Goal: Check status

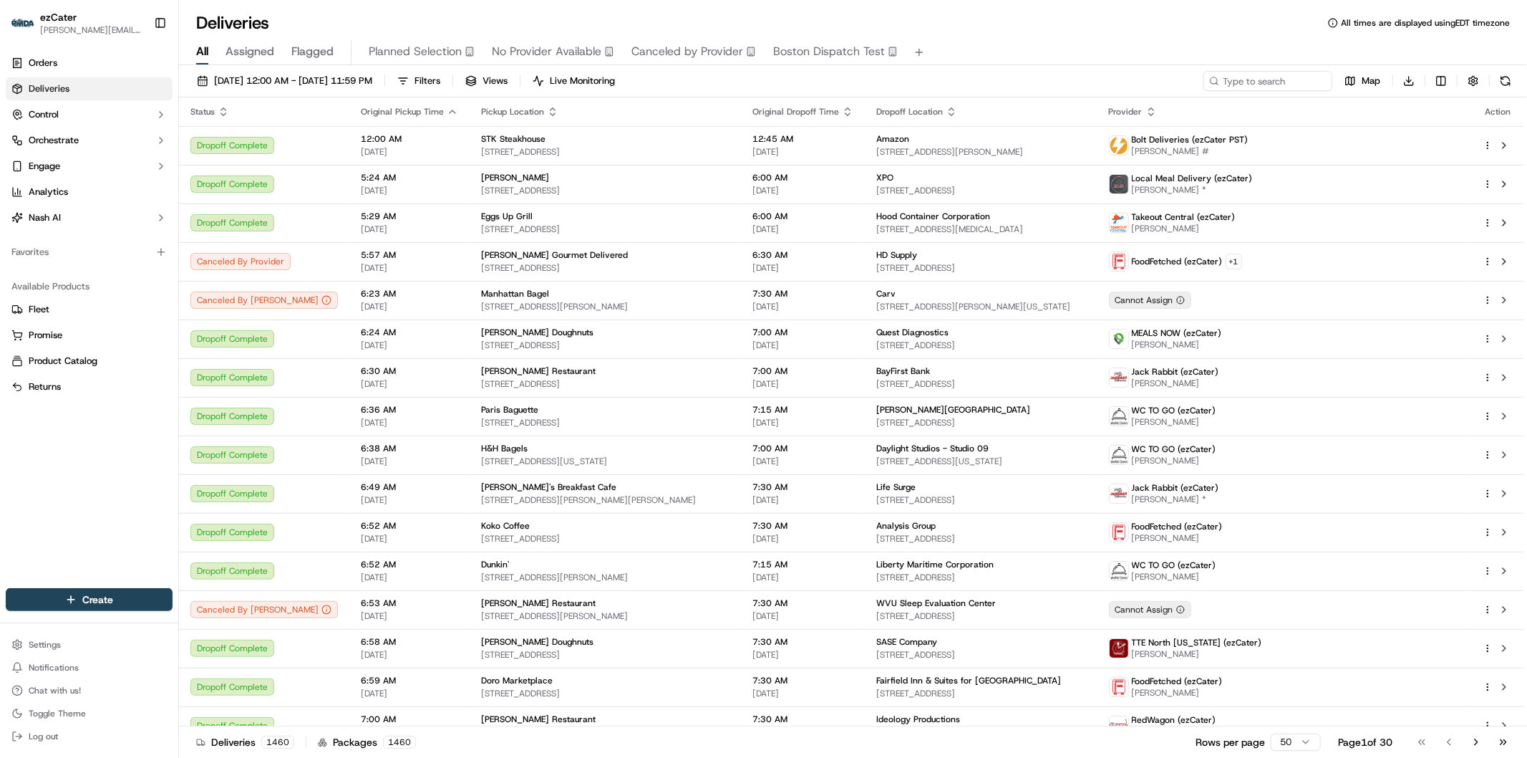
click at [285, 75] on span "[DATE] 12:00 AM - [DATE] 11:59 PM" at bounding box center [293, 80] width 158 height 13
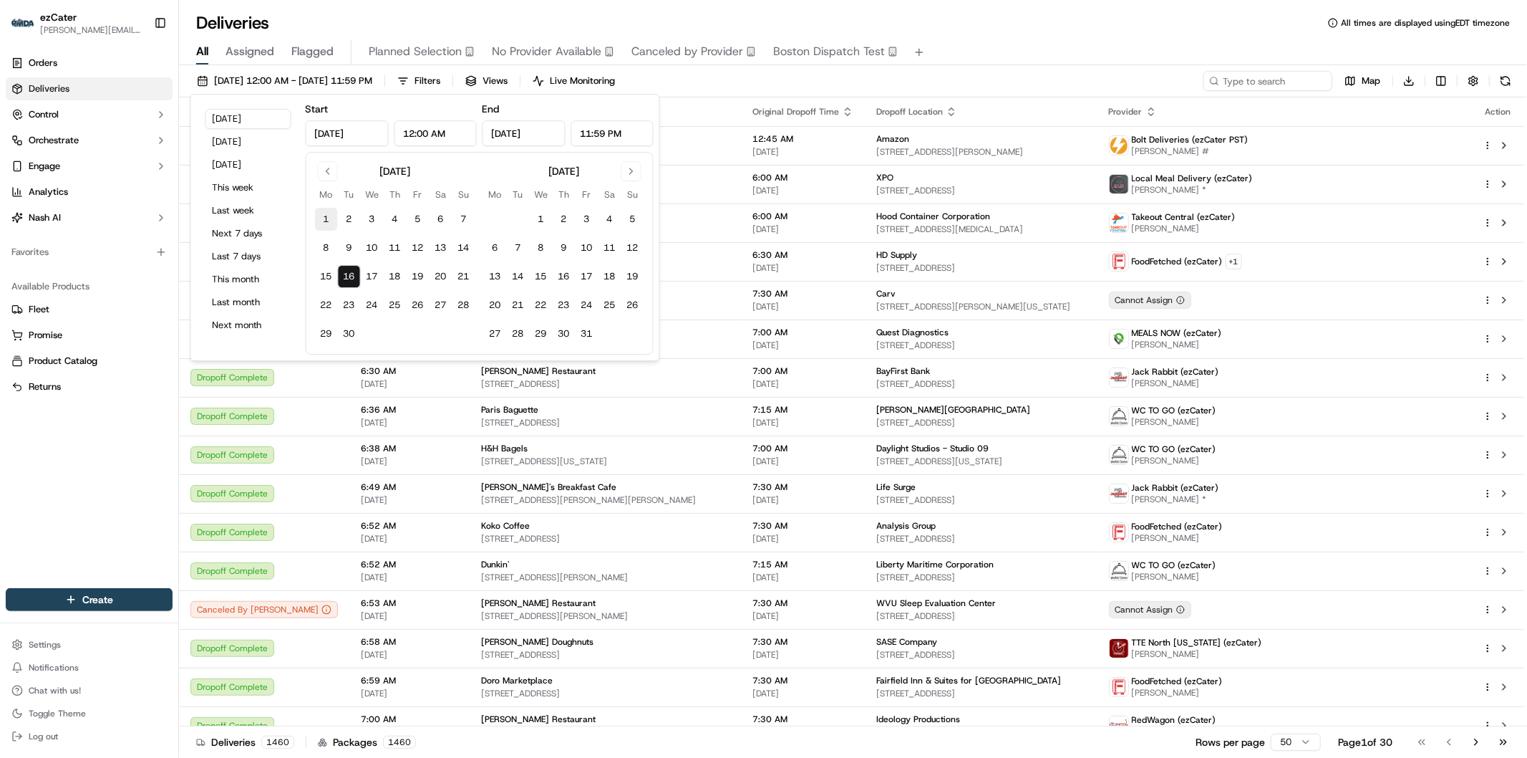
click at [327, 213] on button "1" at bounding box center [326, 219] width 23 height 23
type input "[DATE]"
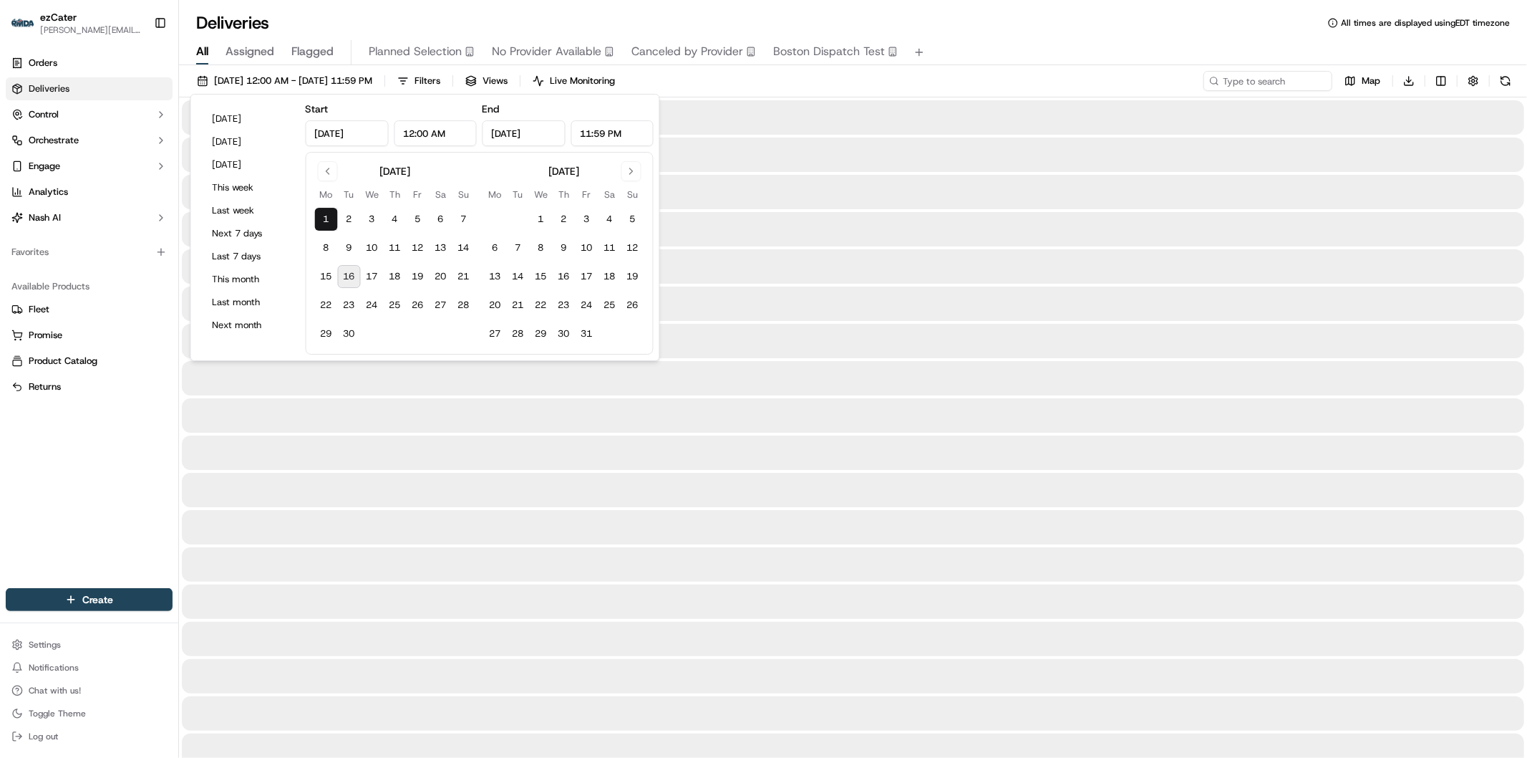
click at [352, 277] on button "16" at bounding box center [349, 276] width 23 height 23
type input "[DATE]"
click at [1252, 88] on input at bounding box center [1247, 81] width 172 height 20
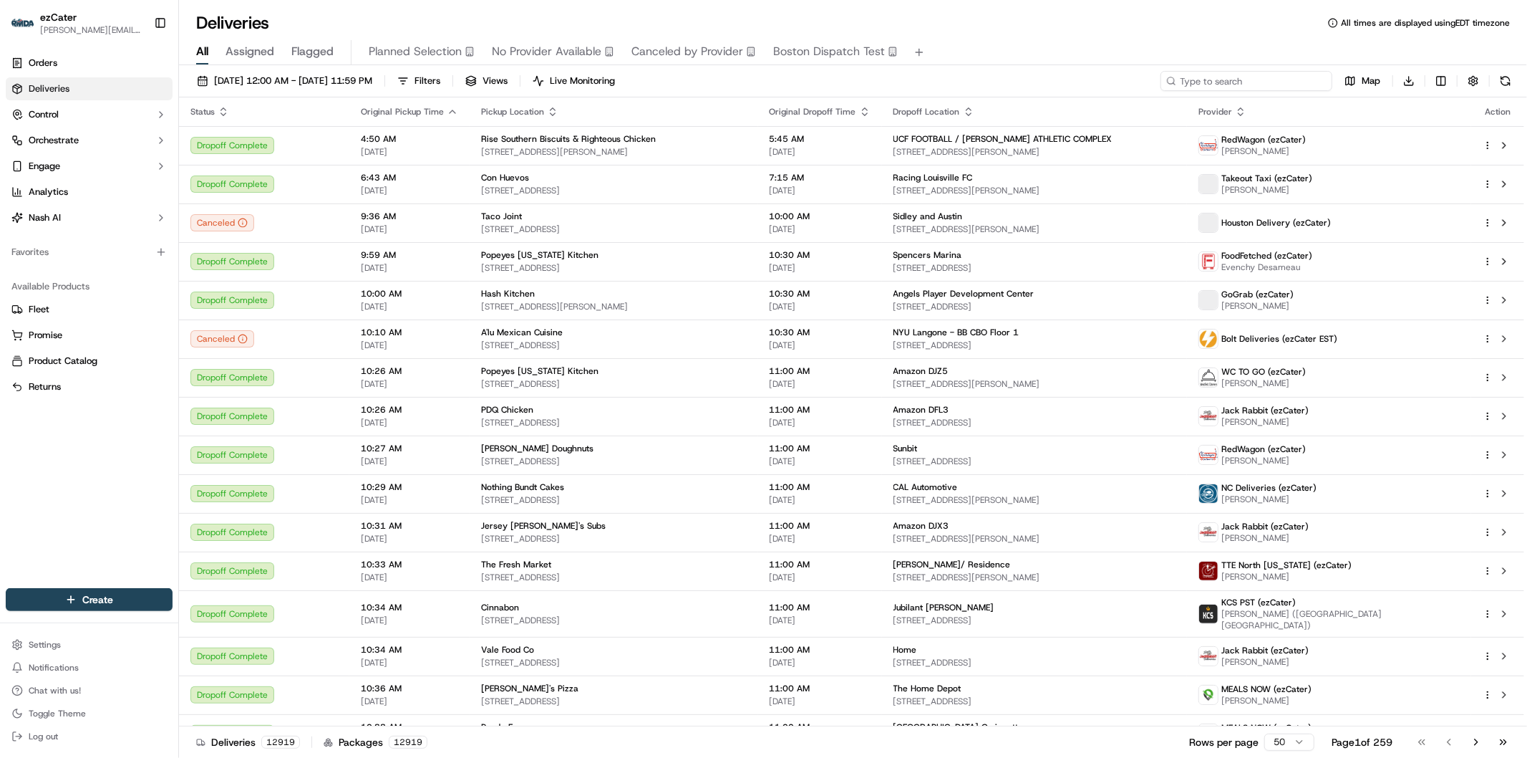
paste input "REL-C4UKU5"
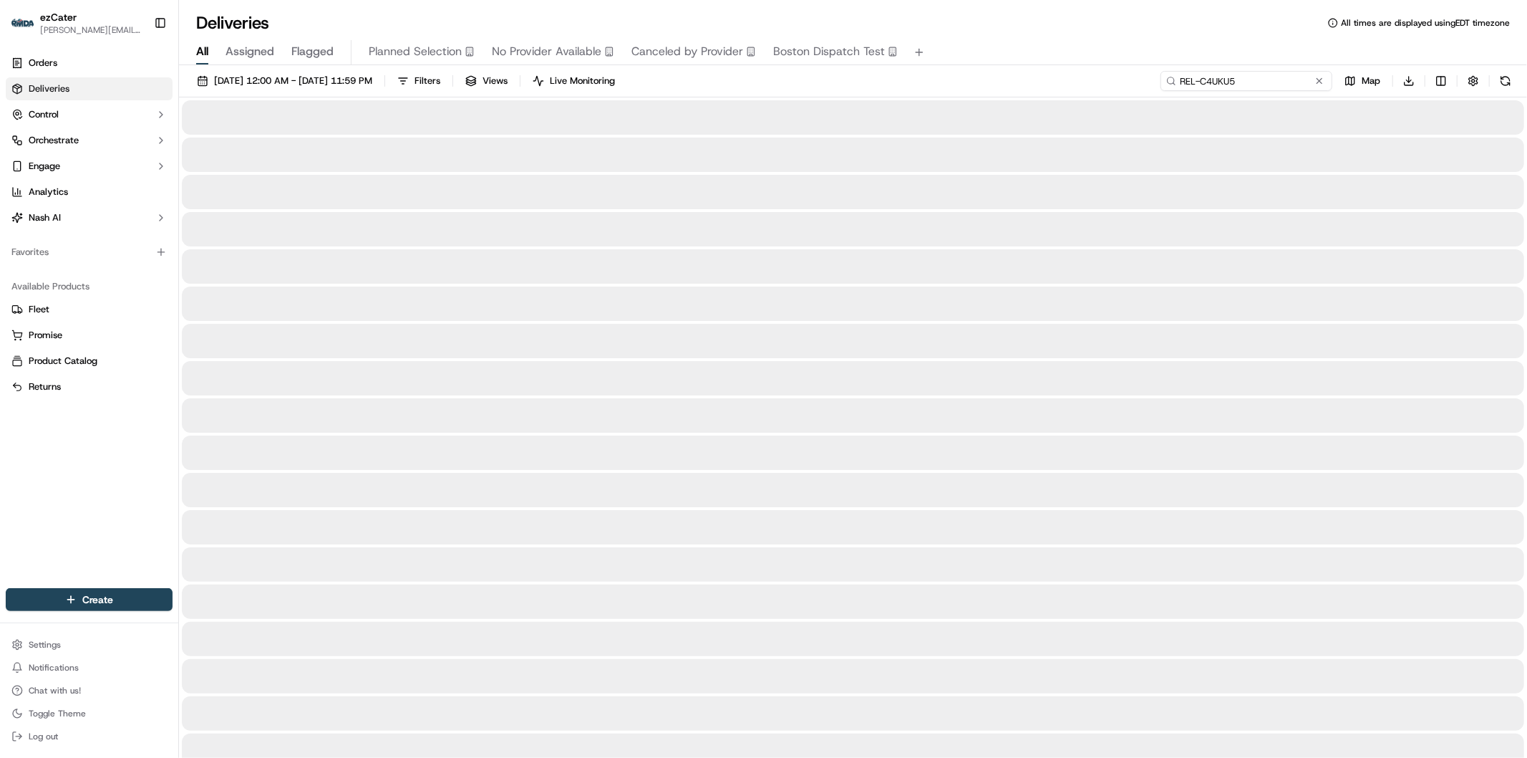
type input "REL-C4UKU5"
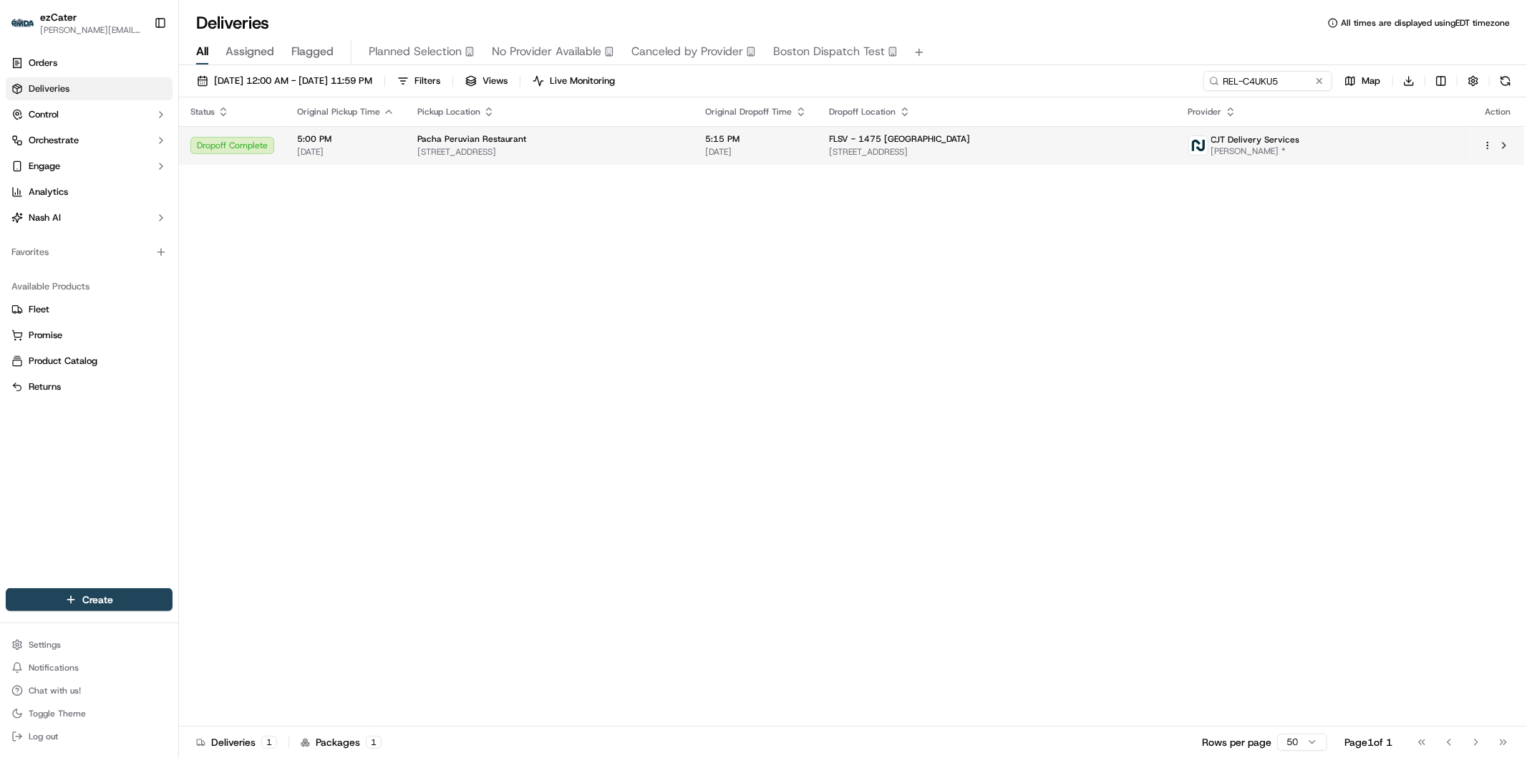
click at [879, 151] on span "[STREET_ADDRESS]" at bounding box center [998, 151] width 336 height 11
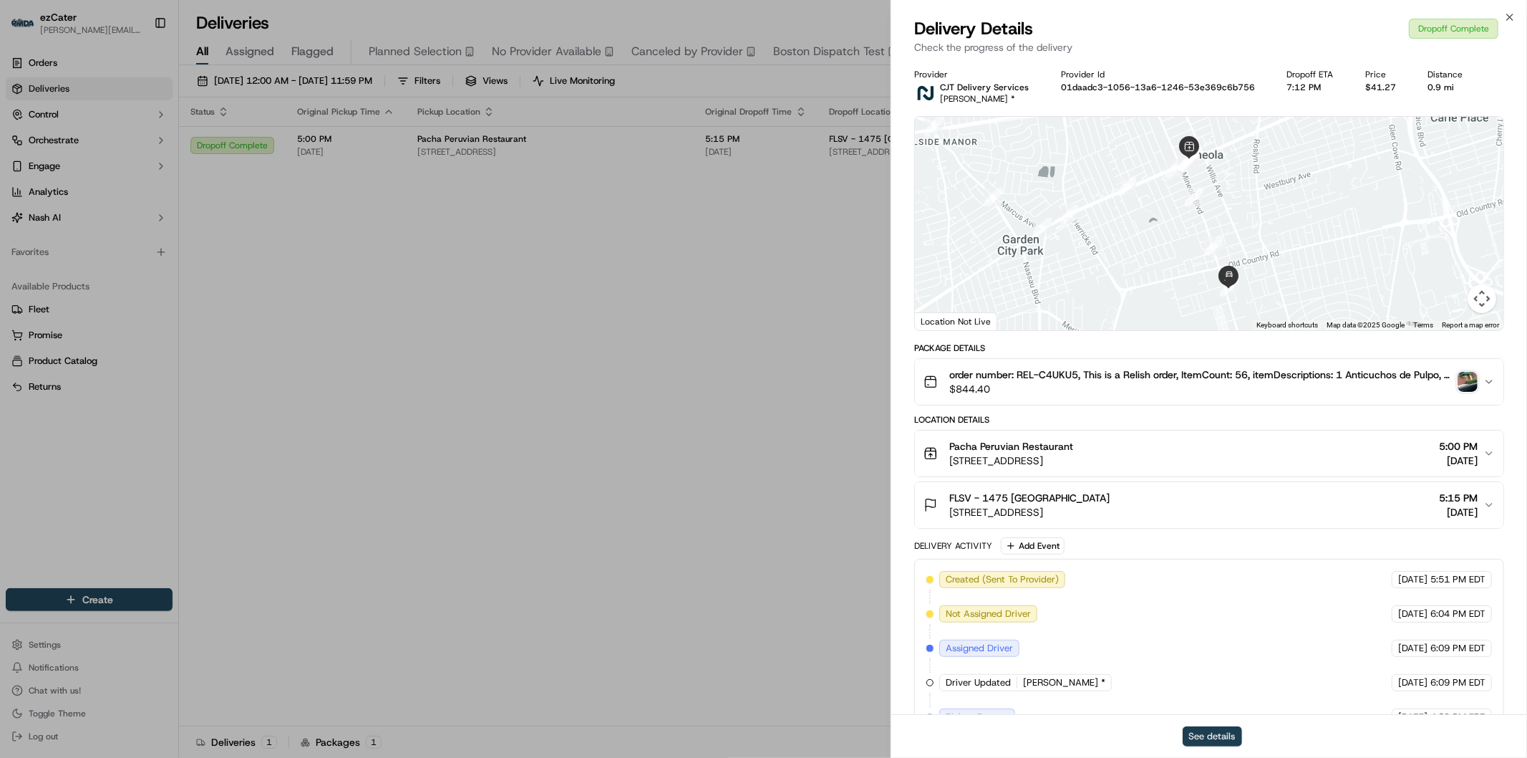
click at [1220, 731] on button "See details" at bounding box center [1212, 736] width 59 height 20
